Goal: Task Accomplishment & Management: Manage account settings

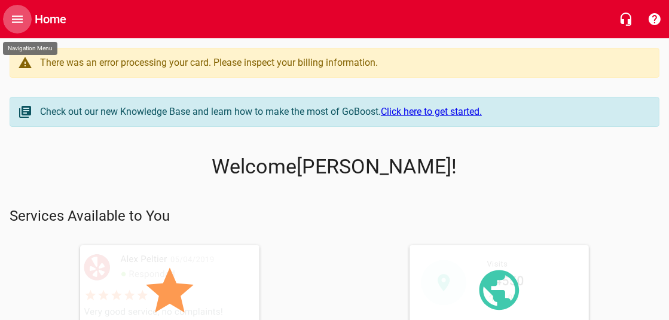
click at [12, 23] on icon "Open drawer" at bounding box center [17, 19] width 14 height 14
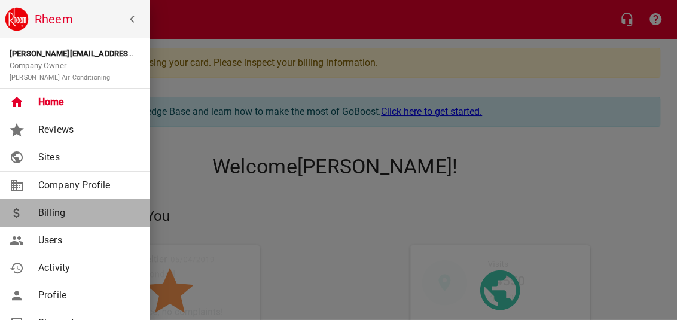
click at [59, 214] on span "Billing" at bounding box center [86, 213] width 97 height 14
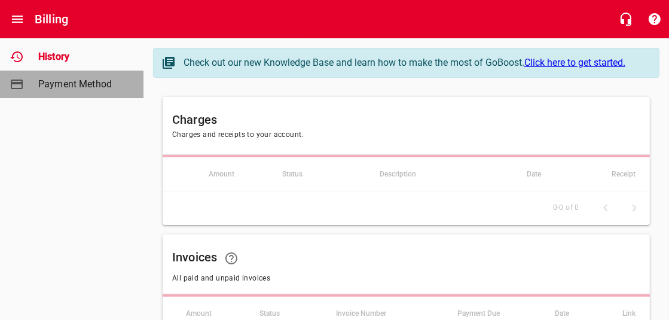
click at [78, 83] on span "Payment Method" at bounding box center [83, 84] width 91 height 14
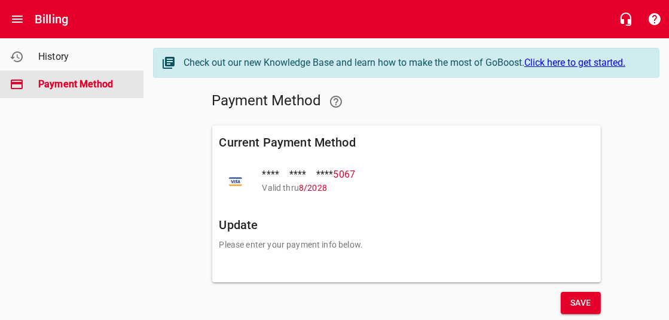
scroll to position [29, 0]
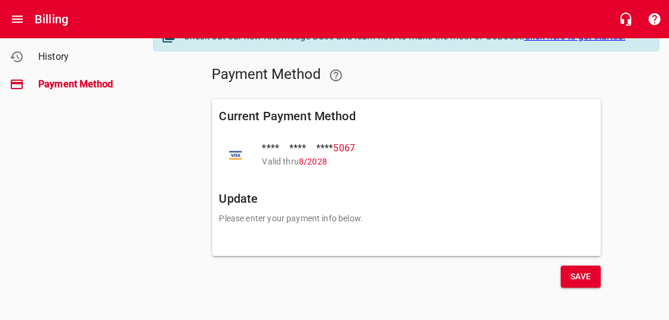
click at [240, 197] on h6 "Update" at bounding box center [407, 198] width 374 height 19
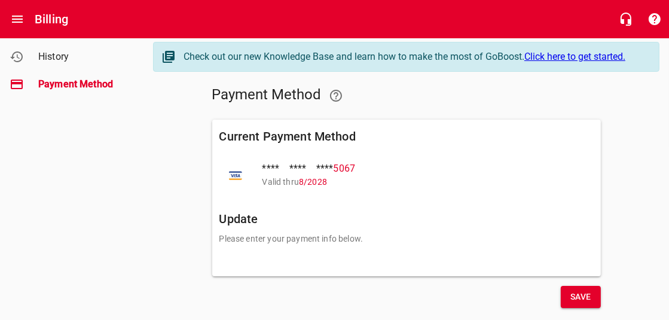
scroll to position [0, 0]
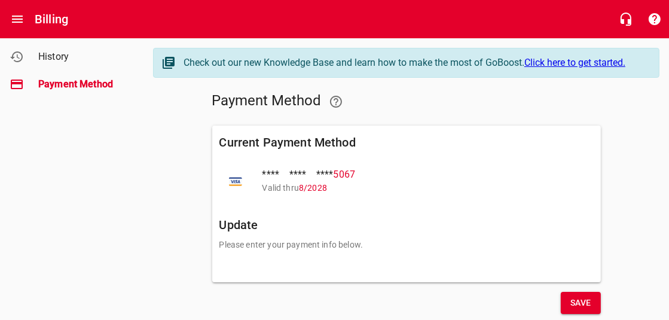
click at [290, 170] on span "**** **** **** 5067" at bounding box center [419, 174] width 312 height 14
click at [581, 301] on span "Save" at bounding box center [581, 302] width 21 height 15
click at [18, 23] on icon "Open drawer" at bounding box center [17, 19] width 14 height 14
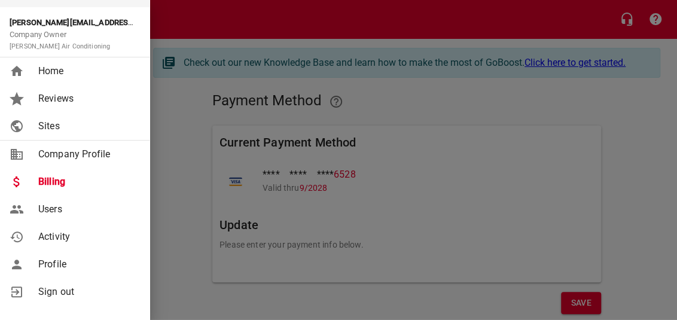
scroll to position [69, 0]
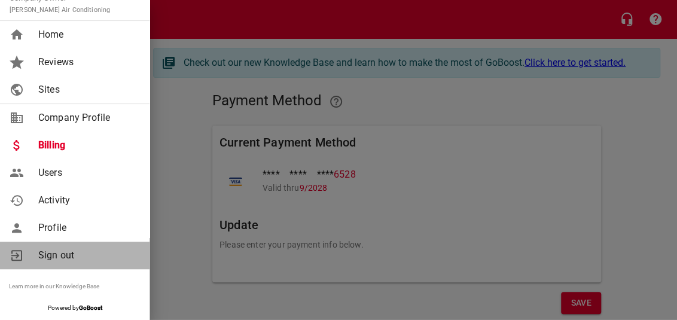
click at [59, 252] on span "Sign out" at bounding box center [86, 255] width 97 height 14
